Goal: Task Accomplishment & Management: Manage account settings

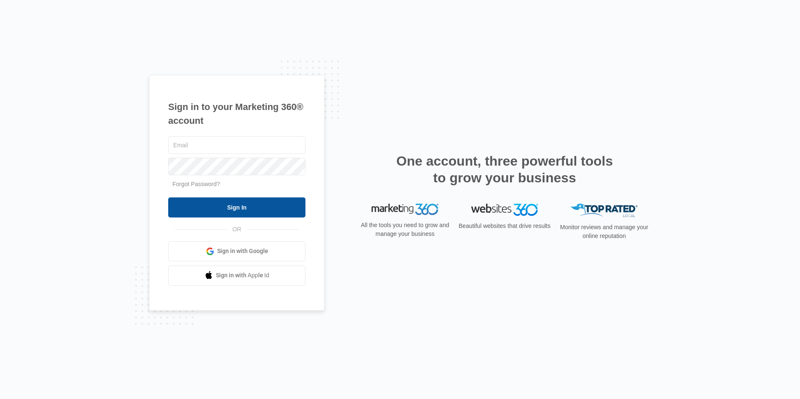
type input "[EMAIL_ADDRESS][DOMAIN_NAME]"
click at [281, 205] on input "Sign In" at bounding box center [236, 207] width 137 height 20
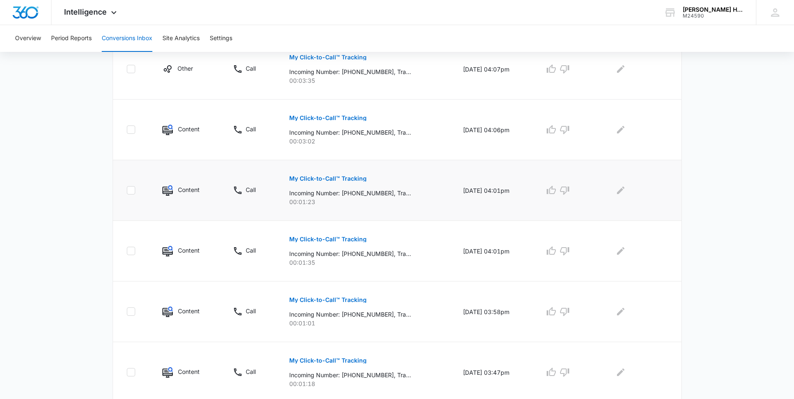
scroll to position [497, 0]
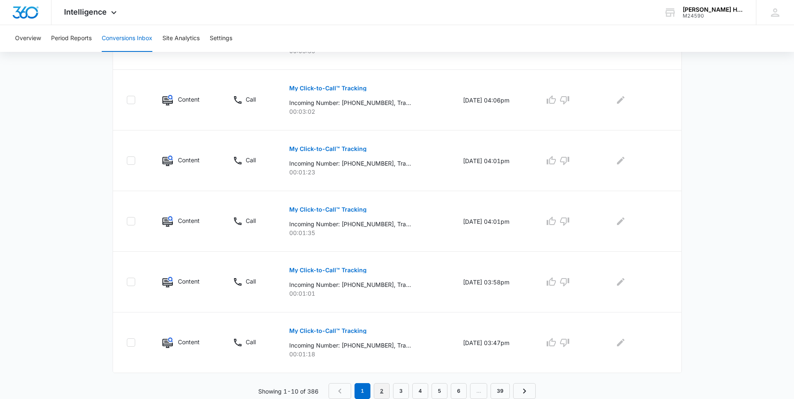
click at [382, 391] on link "2" at bounding box center [382, 391] width 16 height 16
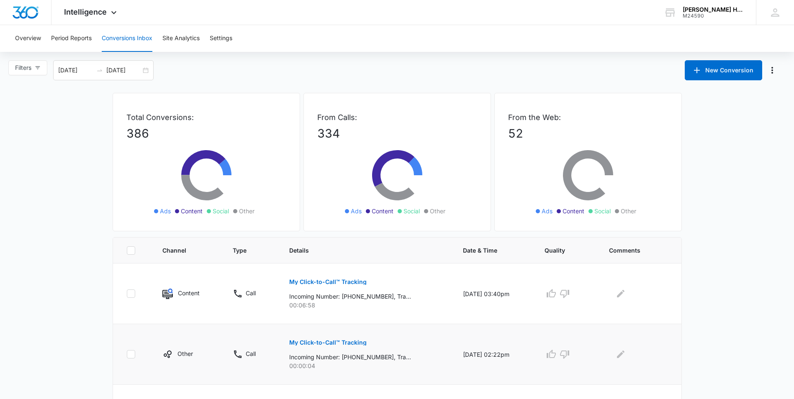
scroll to position [126, 0]
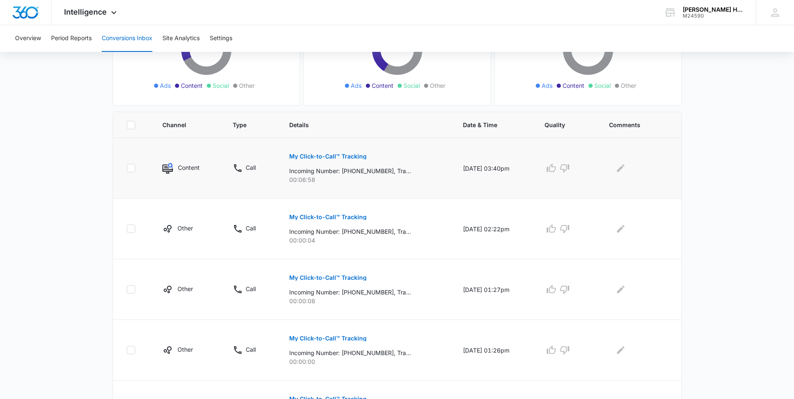
click at [333, 161] on button "My Click-to-Call™ Tracking" at bounding box center [327, 156] width 77 height 20
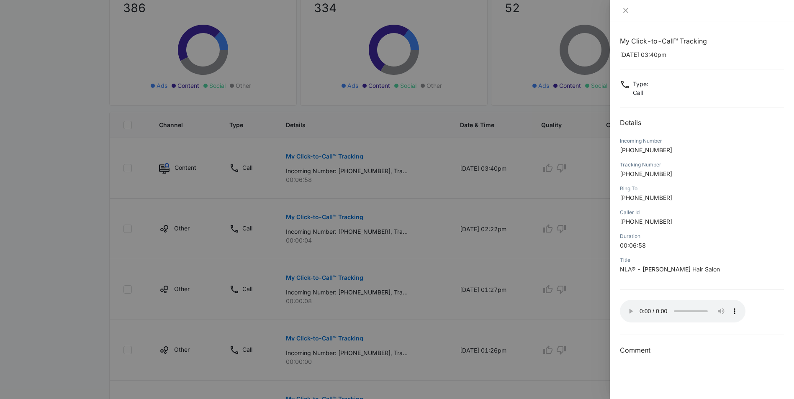
click at [23, 198] on div at bounding box center [397, 199] width 794 height 399
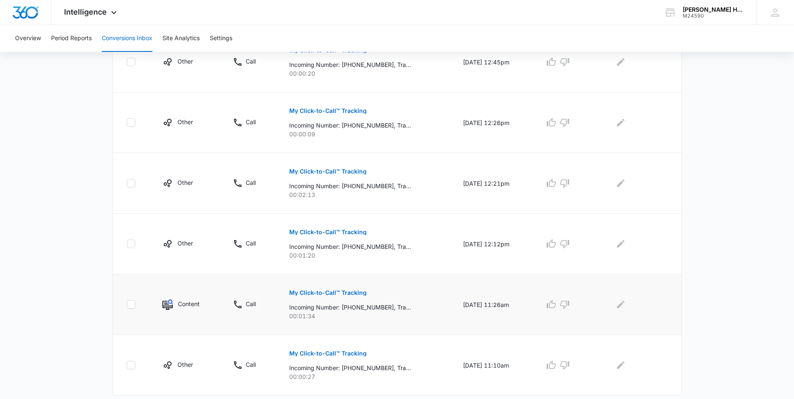
scroll to position [497, 0]
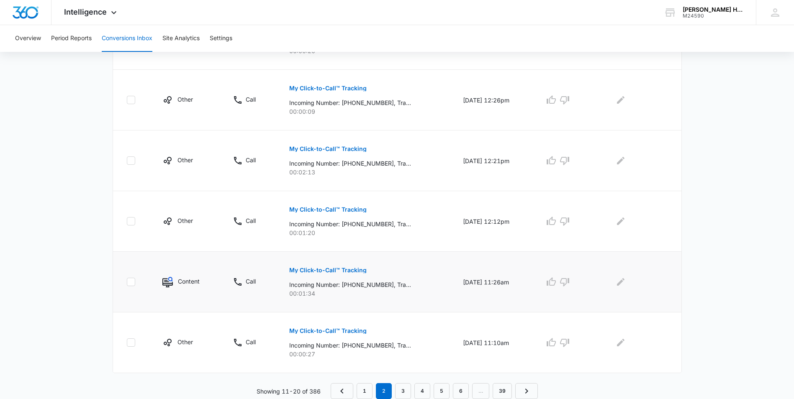
click at [334, 272] on p "My Click-to-Call™ Tracking" at bounding box center [327, 270] width 77 height 6
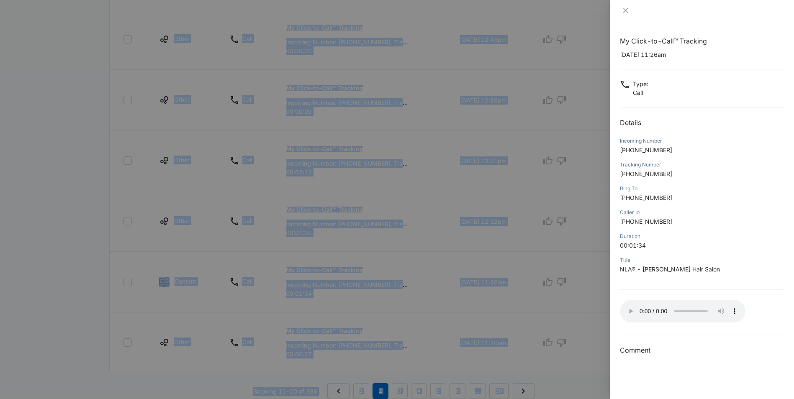
click at [65, 287] on div at bounding box center [397, 199] width 794 height 399
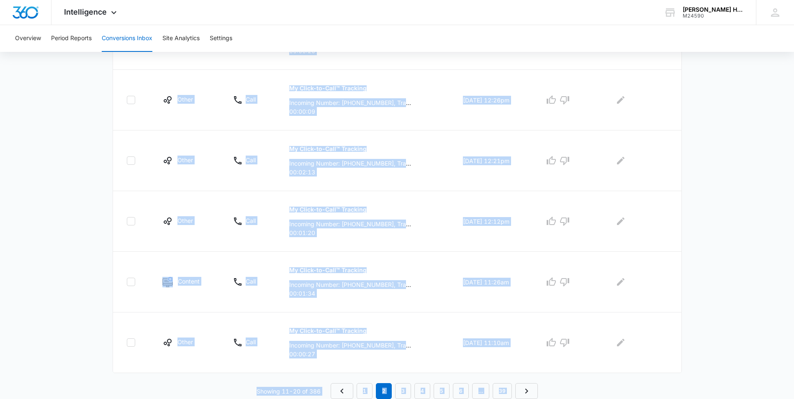
click at [584, 375] on div "Channel Type Details Date & Time Quality Comments Content Call My Click-to-Call…" at bounding box center [397, 69] width 569 height 659
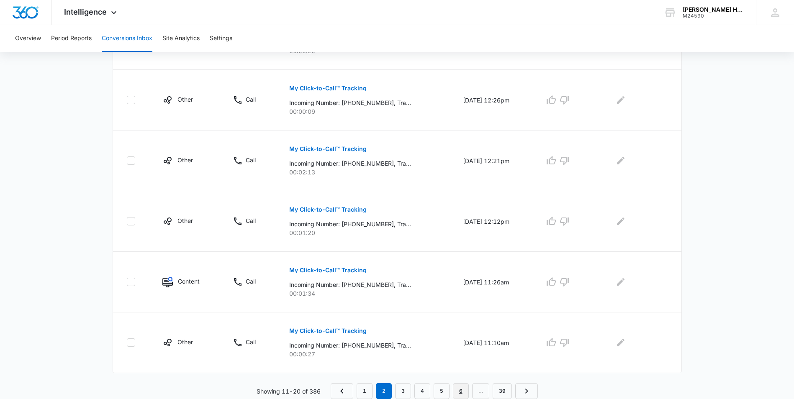
click at [462, 389] on link "6" at bounding box center [461, 391] width 16 height 16
click at [469, 390] on link "8" at bounding box center [471, 391] width 16 height 16
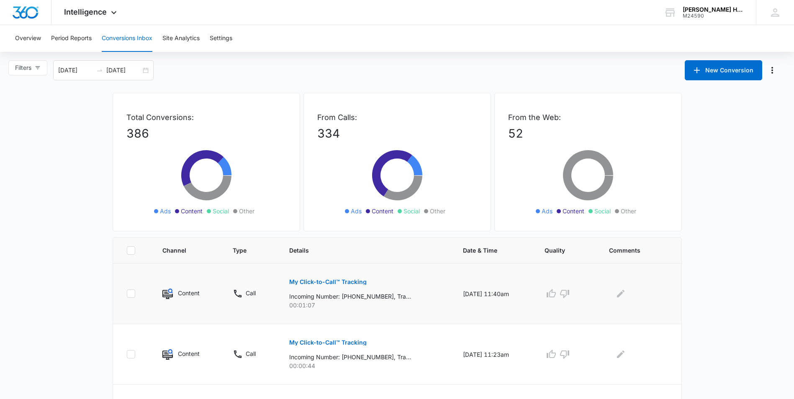
click at [338, 278] on button "My Click-to-Call™ Tracking" at bounding box center [327, 282] width 77 height 20
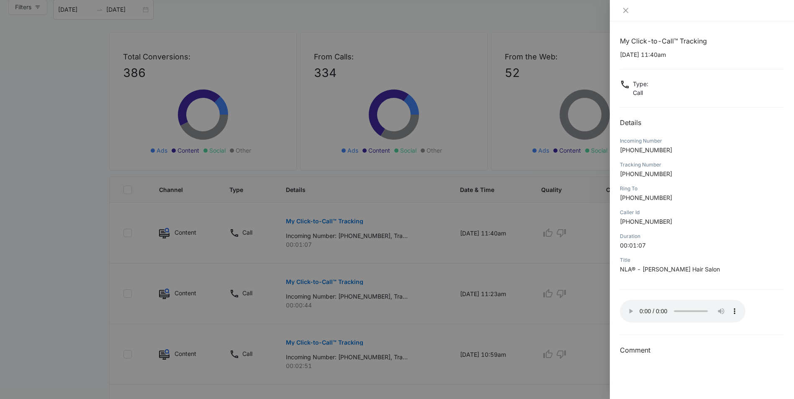
scroll to position [42, 0]
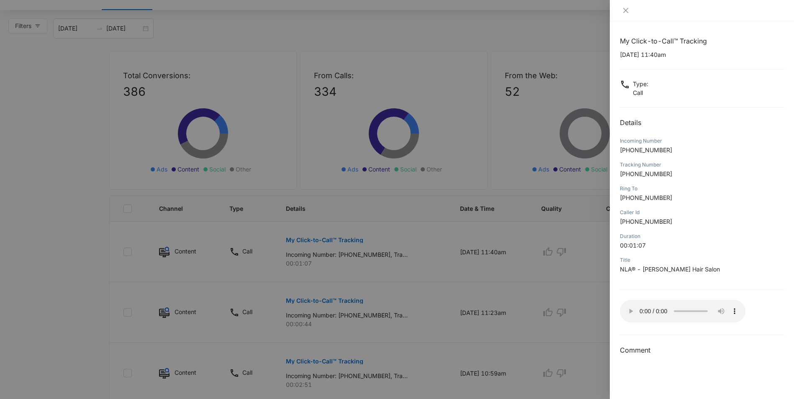
click at [568, 274] on div at bounding box center [397, 199] width 794 height 399
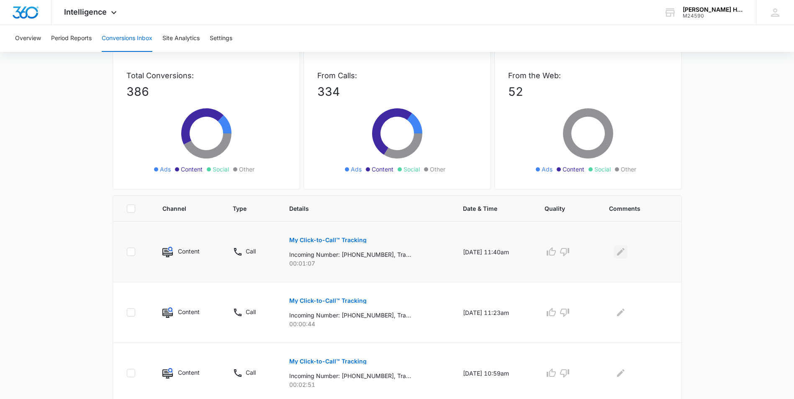
click at [625, 255] on icon "Edit Comments" at bounding box center [620, 252] width 10 height 10
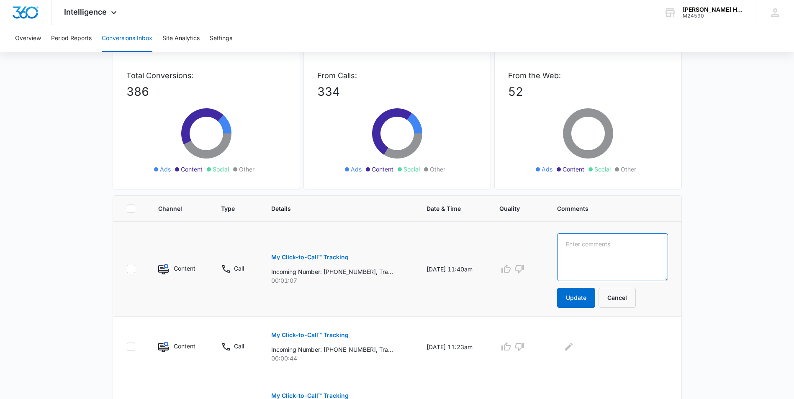
click at [587, 247] on textarea at bounding box center [612, 257] width 111 height 48
type textarea "call inference could not be on other end."
drag, startPoint x: 589, startPoint y: 296, endPoint x: 590, endPoint y: 286, distance: 10.1
click at [589, 294] on button "Update" at bounding box center [576, 298] width 38 height 20
click at [591, 287] on form "call inference could not be on other end. Update Cancel" at bounding box center [612, 270] width 111 height 74
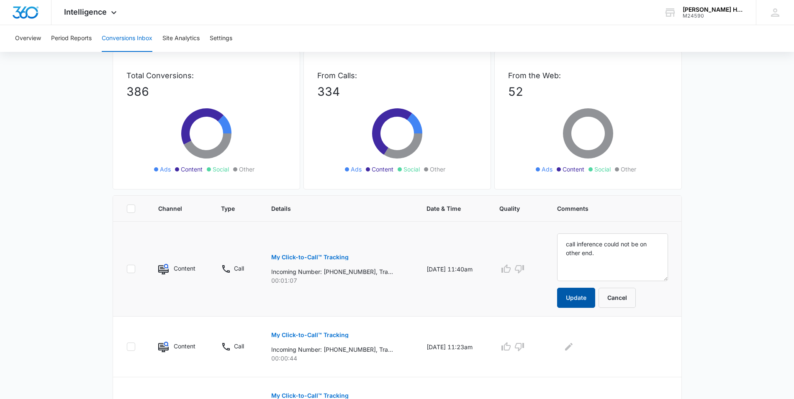
click at [590, 294] on button "Update" at bounding box center [576, 298] width 38 height 20
click at [588, 302] on button "Update" at bounding box center [576, 298] width 38 height 20
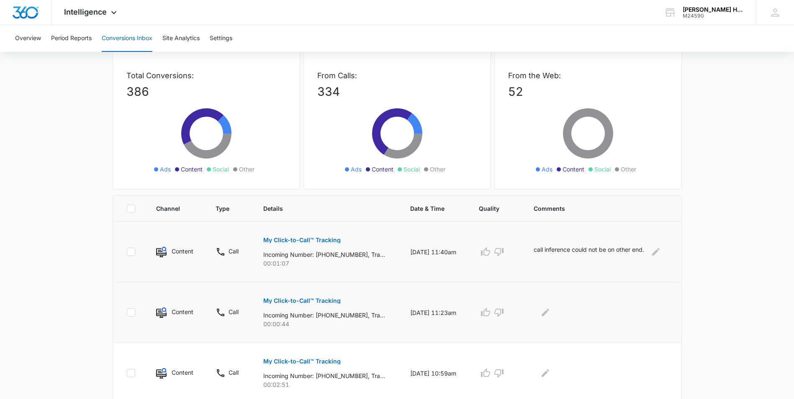
click at [308, 298] on button "My Click-to-Call™ Tracking" at bounding box center [301, 301] width 77 height 20
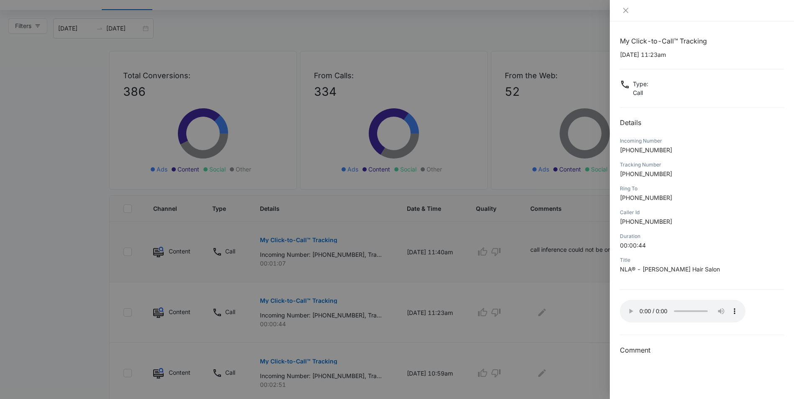
click at [545, 311] on div at bounding box center [397, 199] width 794 height 399
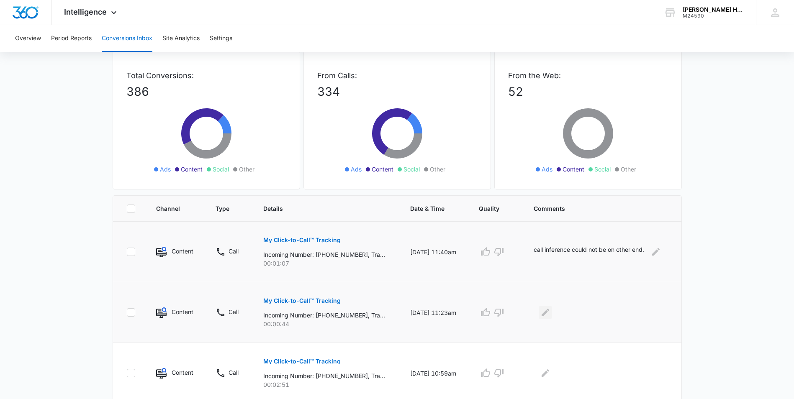
click at [542, 312] on button "Edit Comments" at bounding box center [544, 312] width 13 height 13
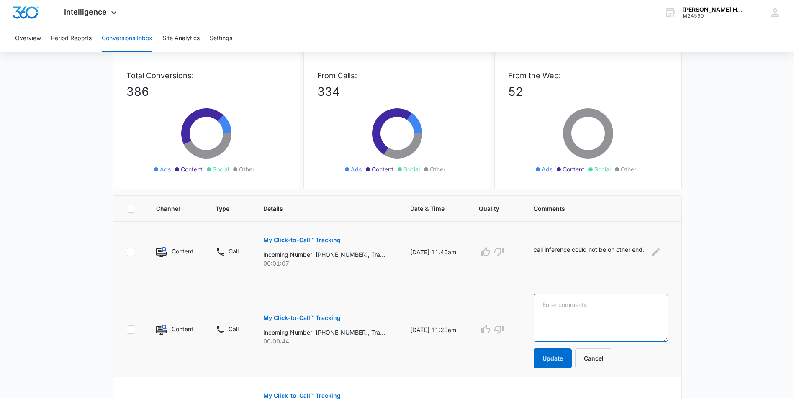
click at [587, 316] on textarea at bounding box center [600, 318] width 134 height 48
type textarea "c"
click at [623, 305] on textarea "confirmed appointment under able to reschedule" at bounding box center [600, 318] width 134 height 48
click at [628, 302] on textarea "confirmed appointment under able to reschedule" at bounding box center [600, 318] width 134 height 48
click at [579, 320] on textarea "confirmed appointment unable to reschedule" at bounding box center [600, 318] width 134 height 48
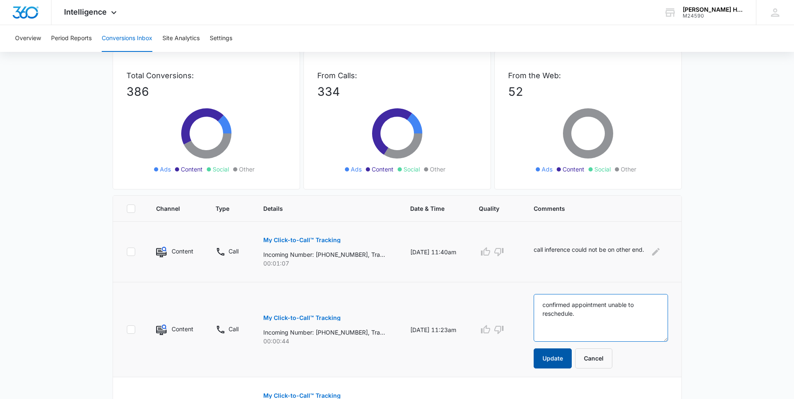
type textarea "confirmed appointment unable to reschedule."
click at [554, 364] on button "Update" at bounding box center [552, 359] width 38 height 20
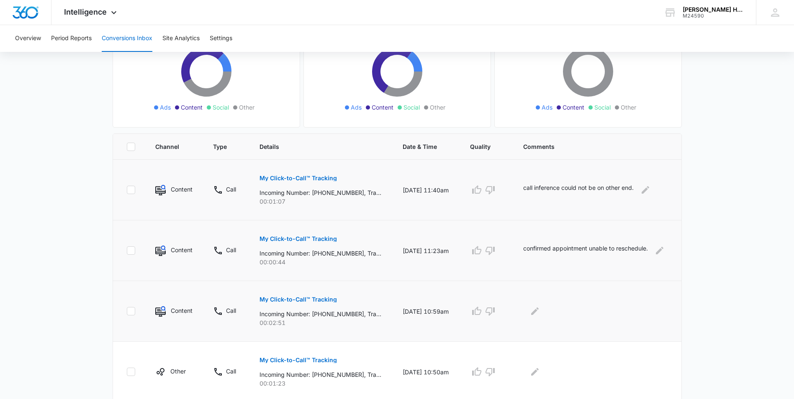
scroll to position [84, 0]
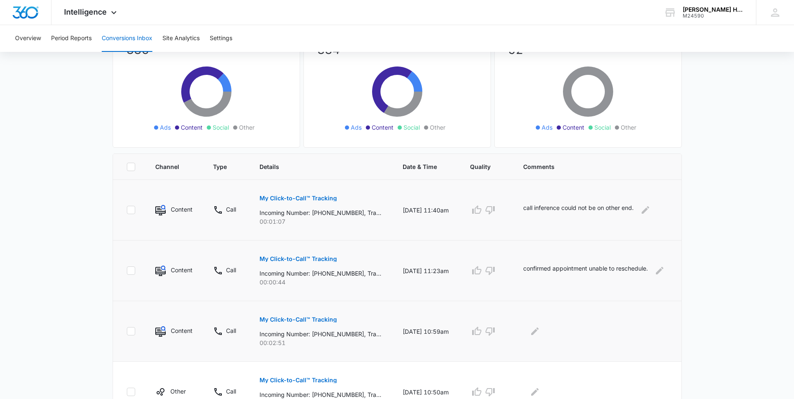
click at [322, 322] on p "My Click-to-Call™ Tracking" at bounding box center [297, 320] width 77 height 6
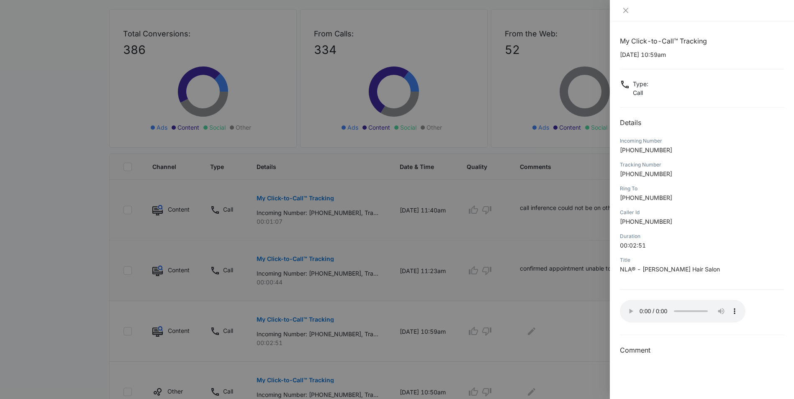
click at [542, 331] on div at bounding box center [397, 199] width 794 height 399
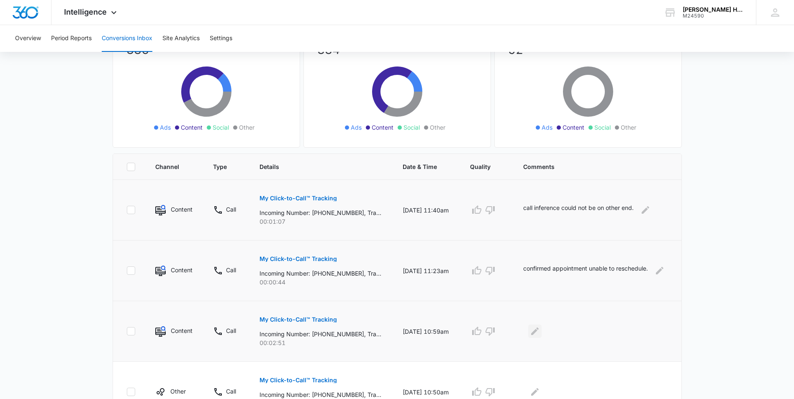
click at [540, 328] on icon "Edit Comments" at bounding box center [535, 331] width 10 height 10
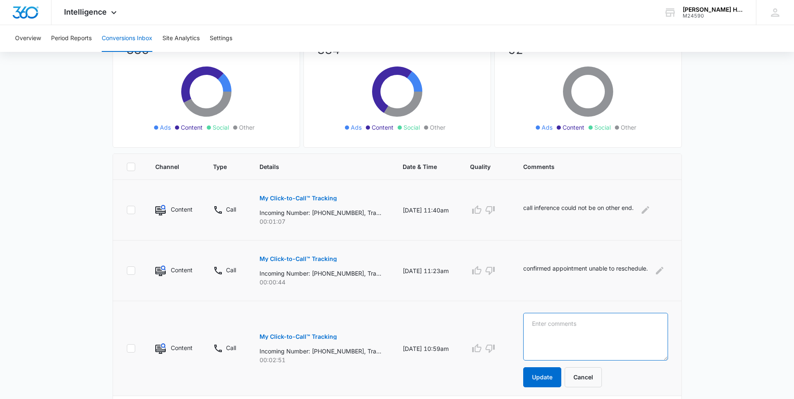
click at [546, 328] on textarea at bounding box center [595, 337] width 145 height 48
type textarea "appointment unconfirmed"
click at [543, 374] on button "Update" at bounding box center [542, 377] width 38 height 20
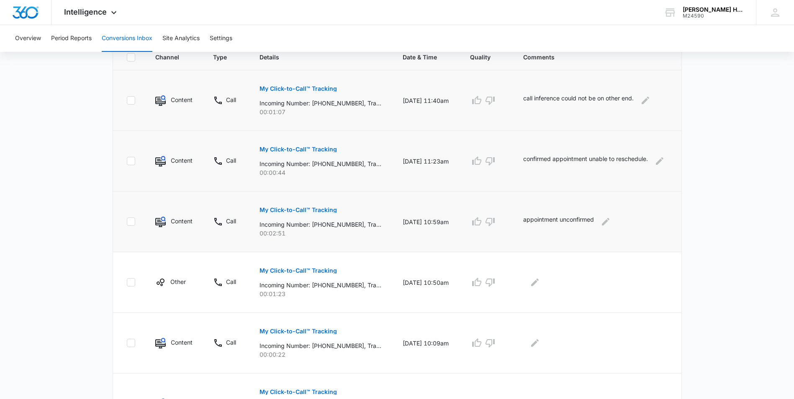
scroll to position [195, 0]
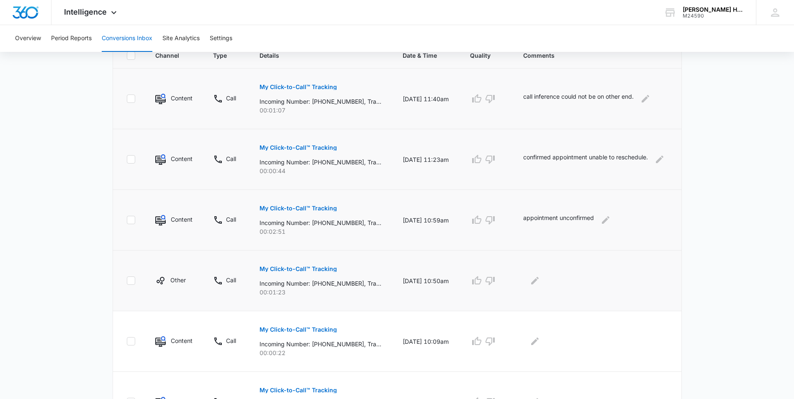
click at [287, 272] on p "My Click-to-Call™ Tracking" at bounding box center [297, 269] width 77 height 6
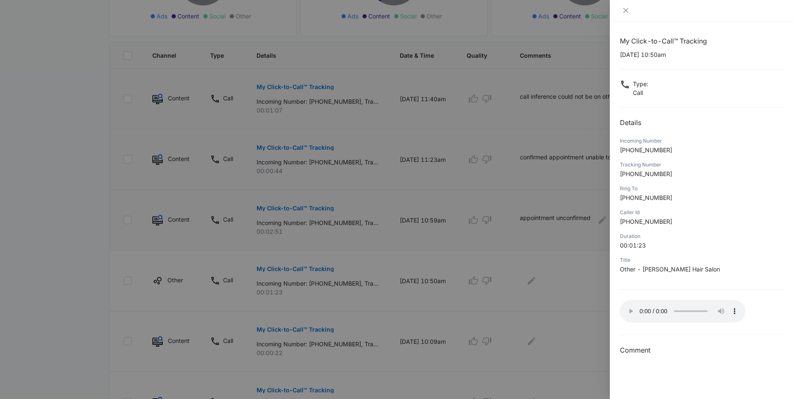
click at [543, 285] on div at bounding box center [397, 199] width 794 height 399
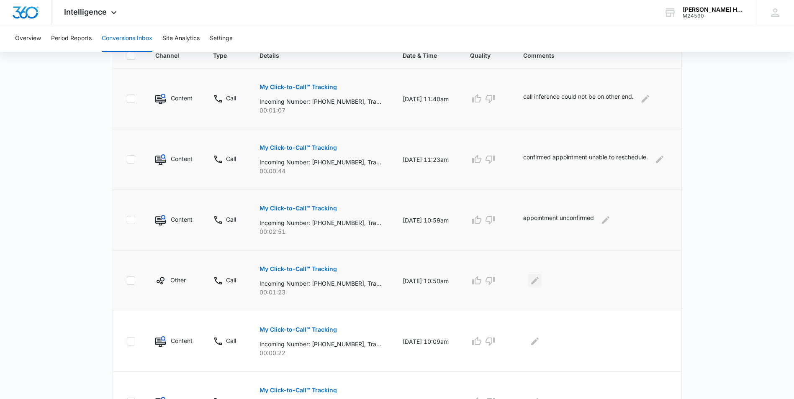
click at [539, 276] on icon "Edit Comments" at bounding box center [535, 281] width 10 height 10
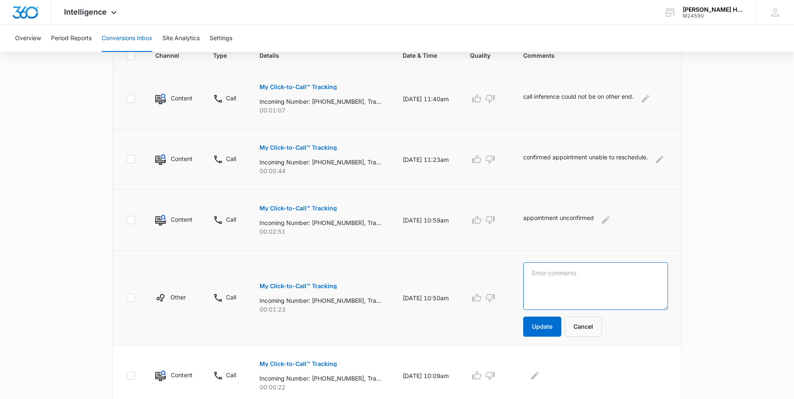
click at [551, 274] on textarea at bounding box center [595, 286] width 145 height 48
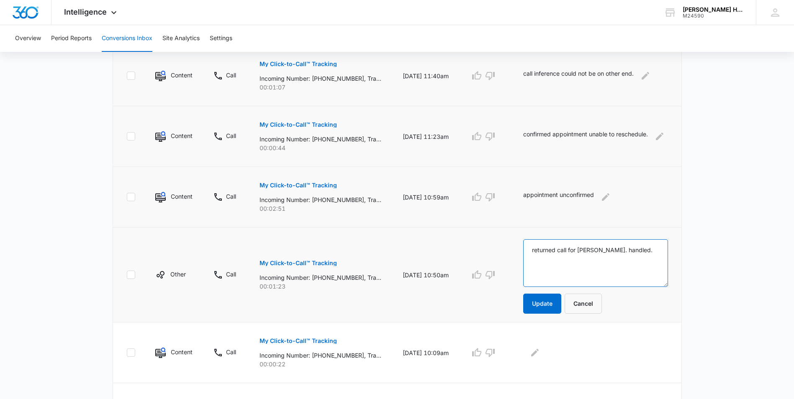
scroll to position [237, 0]
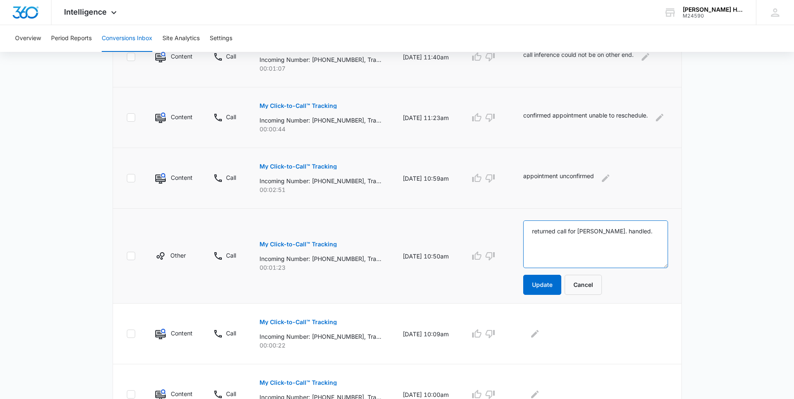
click at [613, 230] on textarea "returned call for [PERSON_NAME]. handled." at bounding box center [595, 244] width 145 height 48
type textarea "returned call for [PERSON_NAME]. Handled."
drag, startPoint x: 546, startPoint y: 292, endPoint x: 546, endPoint y: 302, distance: 9.6
click at [546, 291] on button "Update" at bounding box center [542, 285] width 38 height 20
click at [545, 291] on button "Update" at bounding box center [542, 285] width 38 height 20
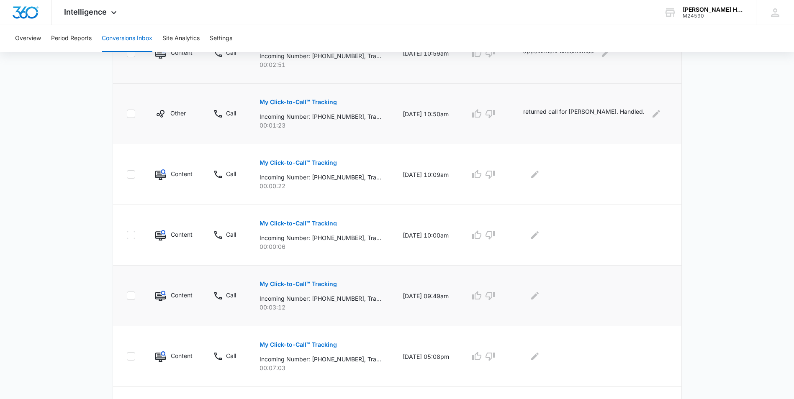
scroll to position [362, 0]
click at [538, 174] on icon "Edit Comments" at bounding box center [535, 174] width 8 height 8
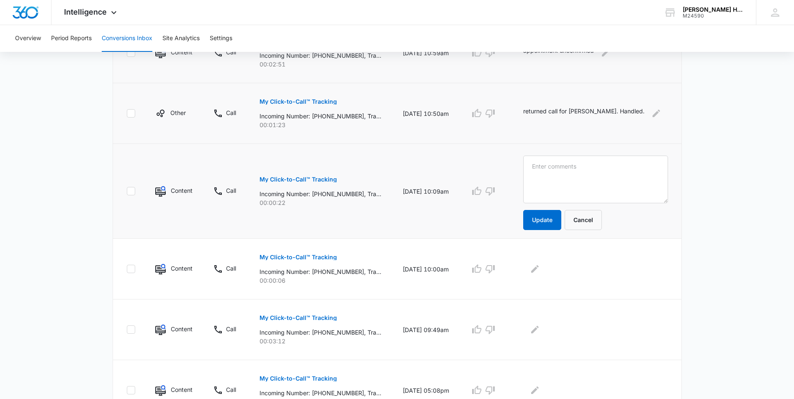
click at [272, 179] on p "My Click-to-Call™ Tracking" at bounding box center [297, 180] width 77 height 6
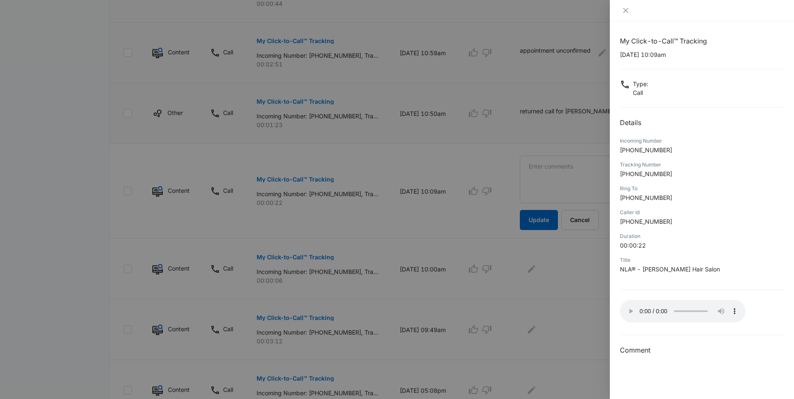
click at [570, 178] on div at bounding box center [397, 199] width 794 height 399
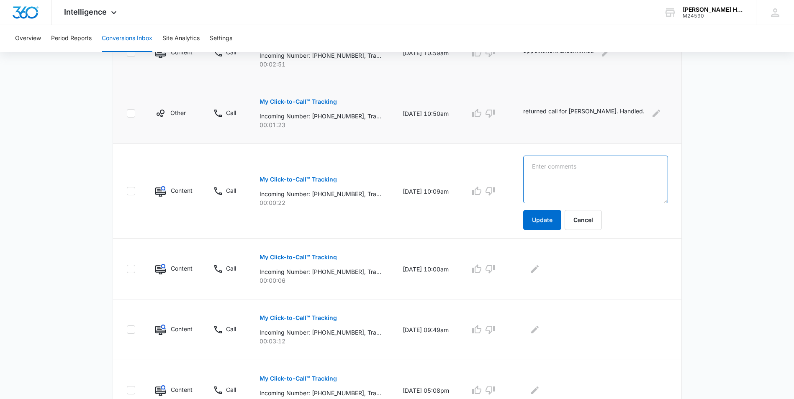
click at [568, 171] on textarea at bounding box center [595, 180] width 145 height 48
click at [574, 164] on textarea "new client. appointment not made." at bounding box center [595, 180] width 145 height 48
type textarea "new client. Appointment not made."
click at [549, 223] on button "Update" at bounding box center [542, 220] width 38 height 20
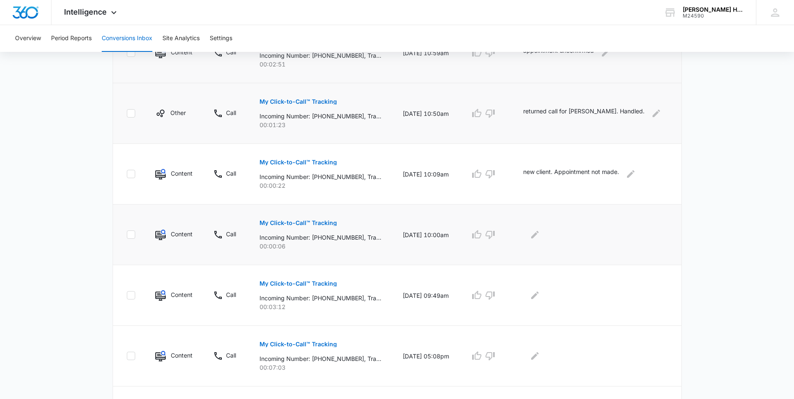
click at [264, 224] on p "My Click-to-Call™ Tracking" at bounding box center [297, 223] width 77 height 6
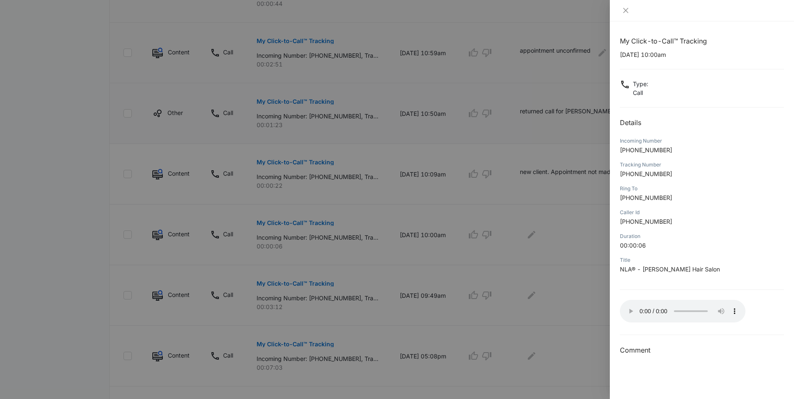
click at [544, 238] on div at bounding box center [397, 199] width 794 height 399
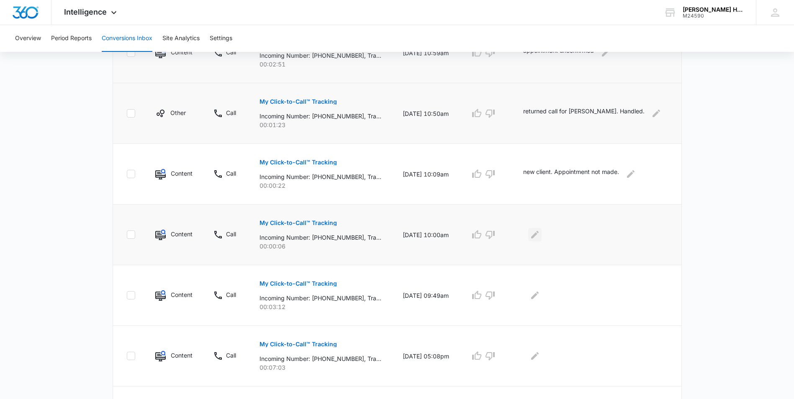
click at [540, 238] on icon "Edit Comments" at bounding box center [535, 235] width 10 height 10
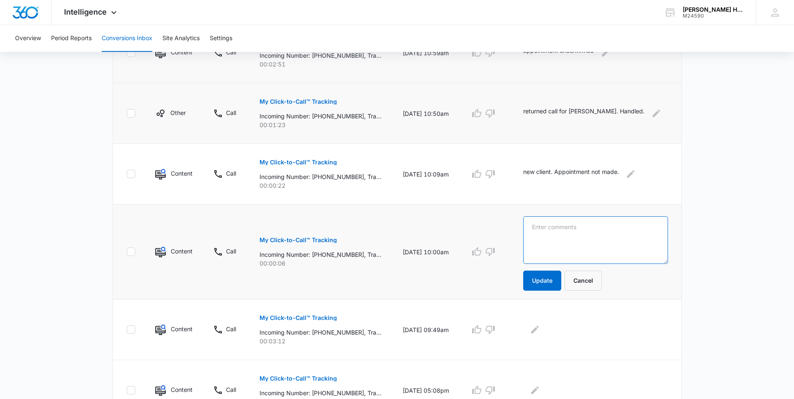
click at [544, 237] on textarea at bounding box center [595, 240] width 145 height 48
type textarea "bot call"
click at [549, 286] on button "Update" at bounding box center [542, 281] width 38 height 20
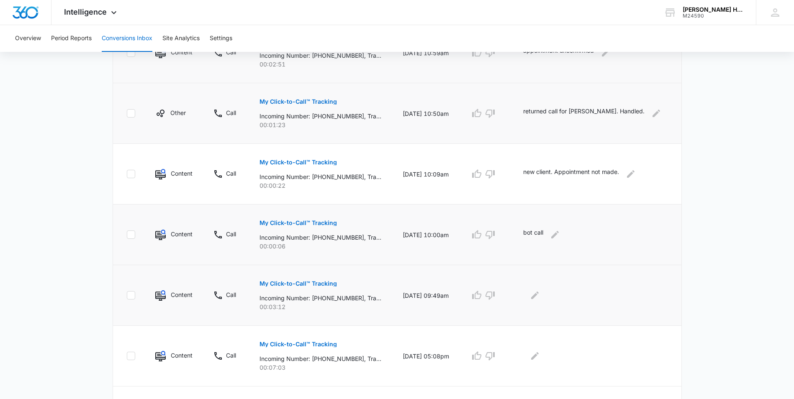
click at [310, 285] on p "My Click-to-Call™ Tracking" at bounding box center [297, 284] width 77 height 6
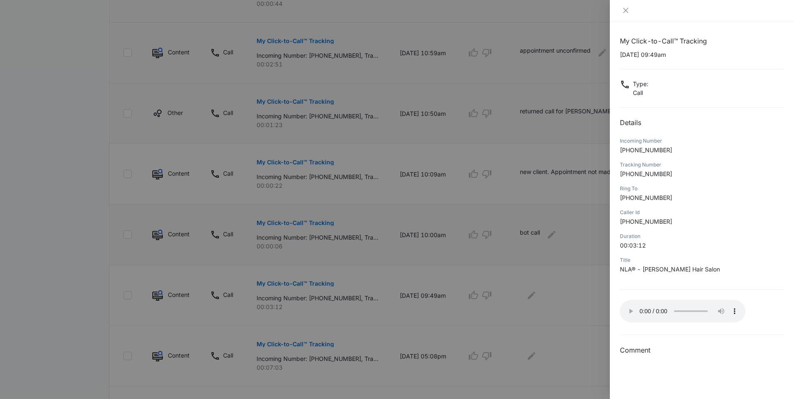
click at [541, 294] on div at bounding box center [397, 199] width 794 height 399
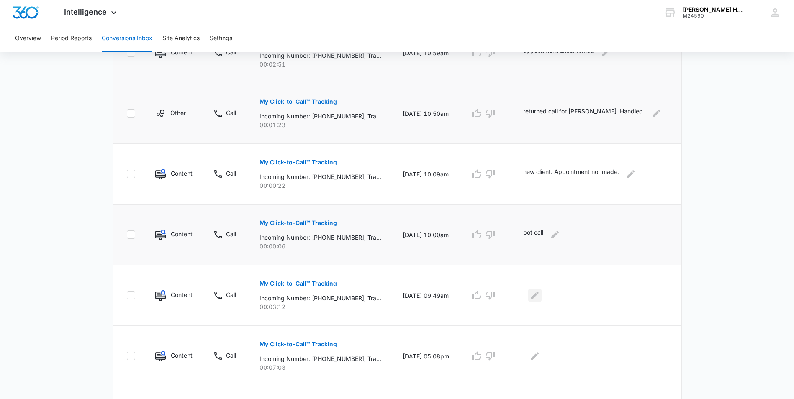
click at [540, 294] on icon "Edit Comments" at bounding box center [535, 295] width 10 height 10
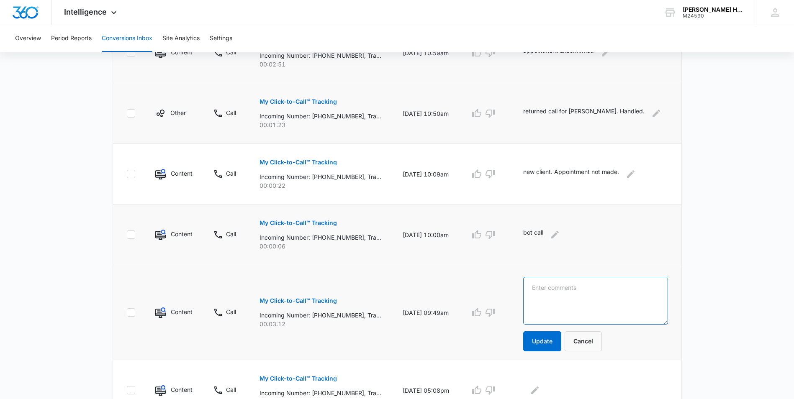
click at [554, 291] on textarea at bounding box center [595, 301] width 145 height 48
